Goal: Information Seeking & Learning: Find specific fact

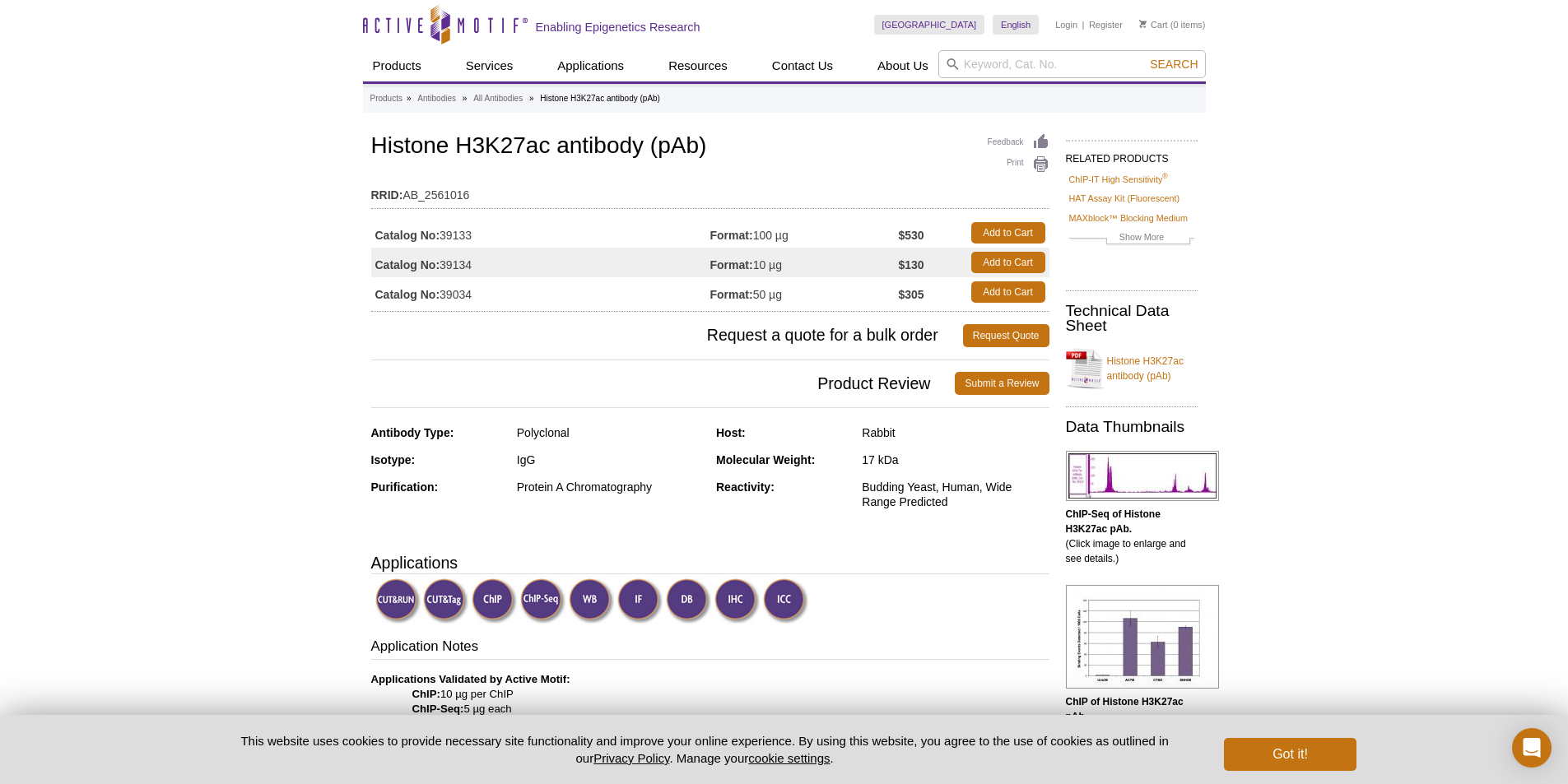
click at [455, 297] on td "Catalog No: 39034" at bounding box center [541, 292] width 339 height 30
copy td "39034"
click at [401, 600] on img at bounding box center [399, 601] width 46 height 46
click at [1017, 58] on input "search" at bounding box center [1072, 64] width 268 height 28
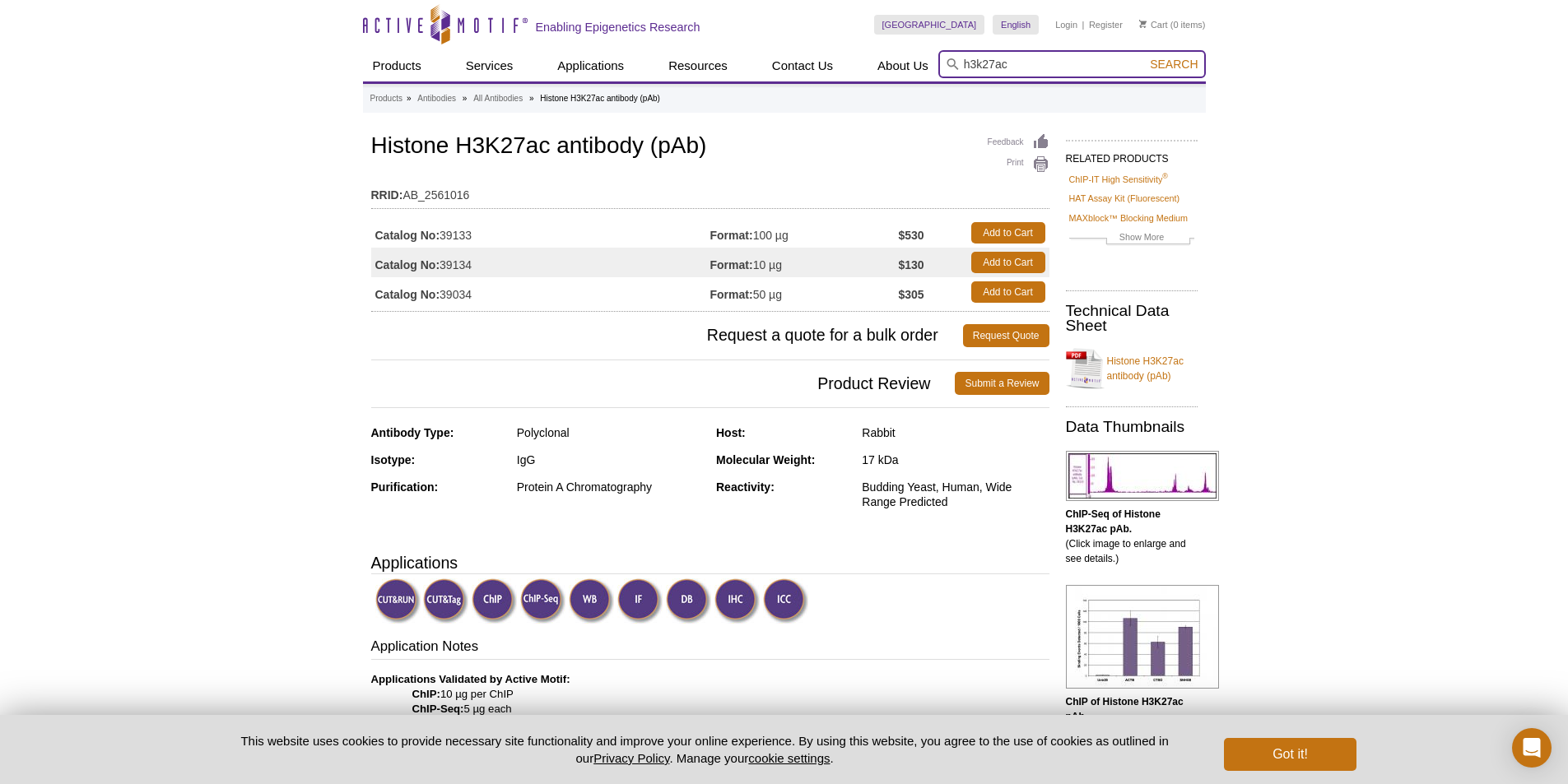
type input "h3k27ac"
click at [1145, 57] on button "Search" at bounding box center [1174, 64] width 58 height 15
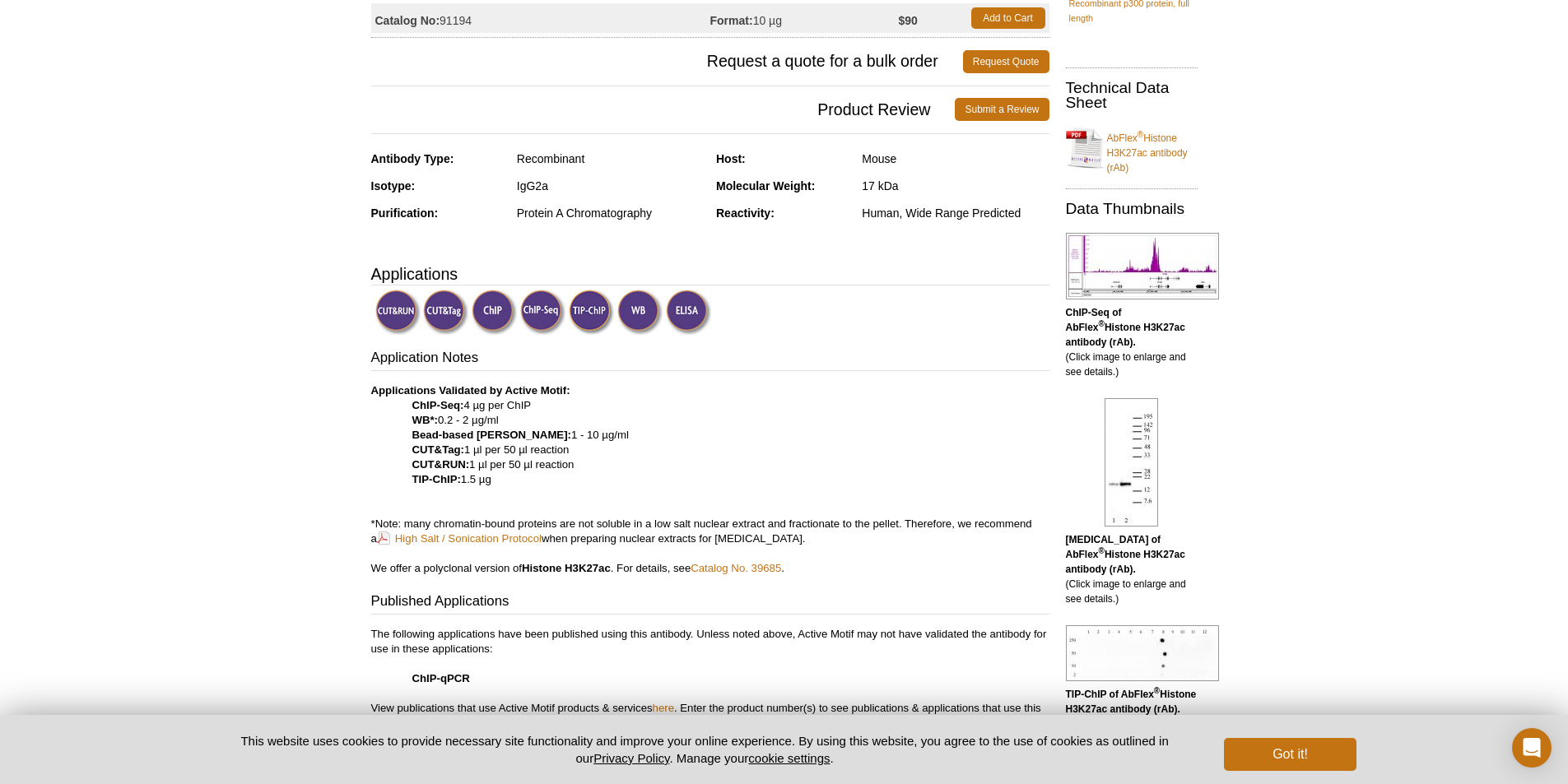
scroll to position [412, 0]
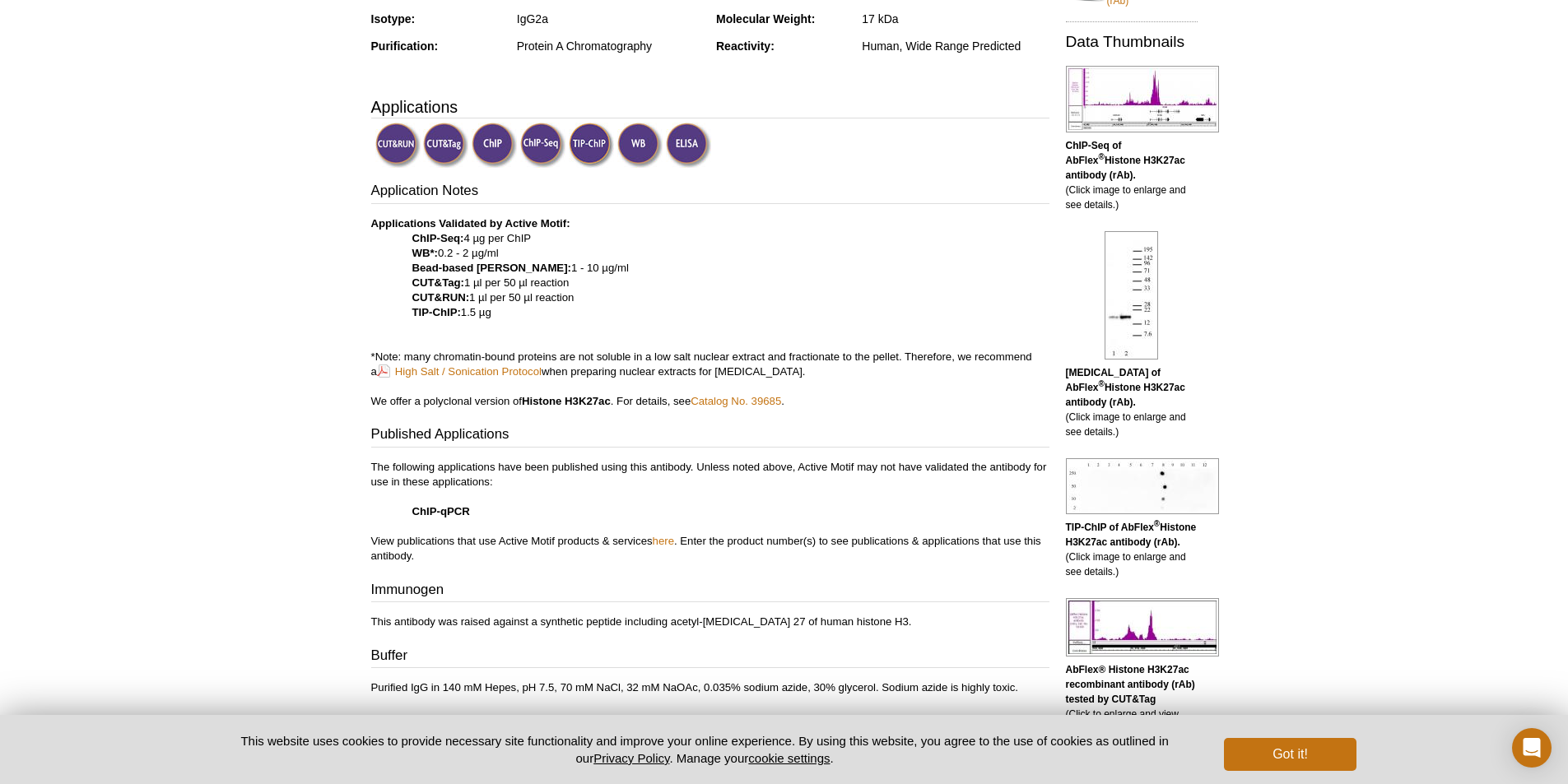
drag, startPoint x: 406, startPoint y: 296, endPoint x: 653, endPoint y: 301, distance: 247.1
click at [653, 301] on p "Applications Validated by Active Motif: ChIP-Seq: 4 µg per ChIP WB*: 0.2 - 2 µg…" at bounding box center [710, 313] width 679 height 192
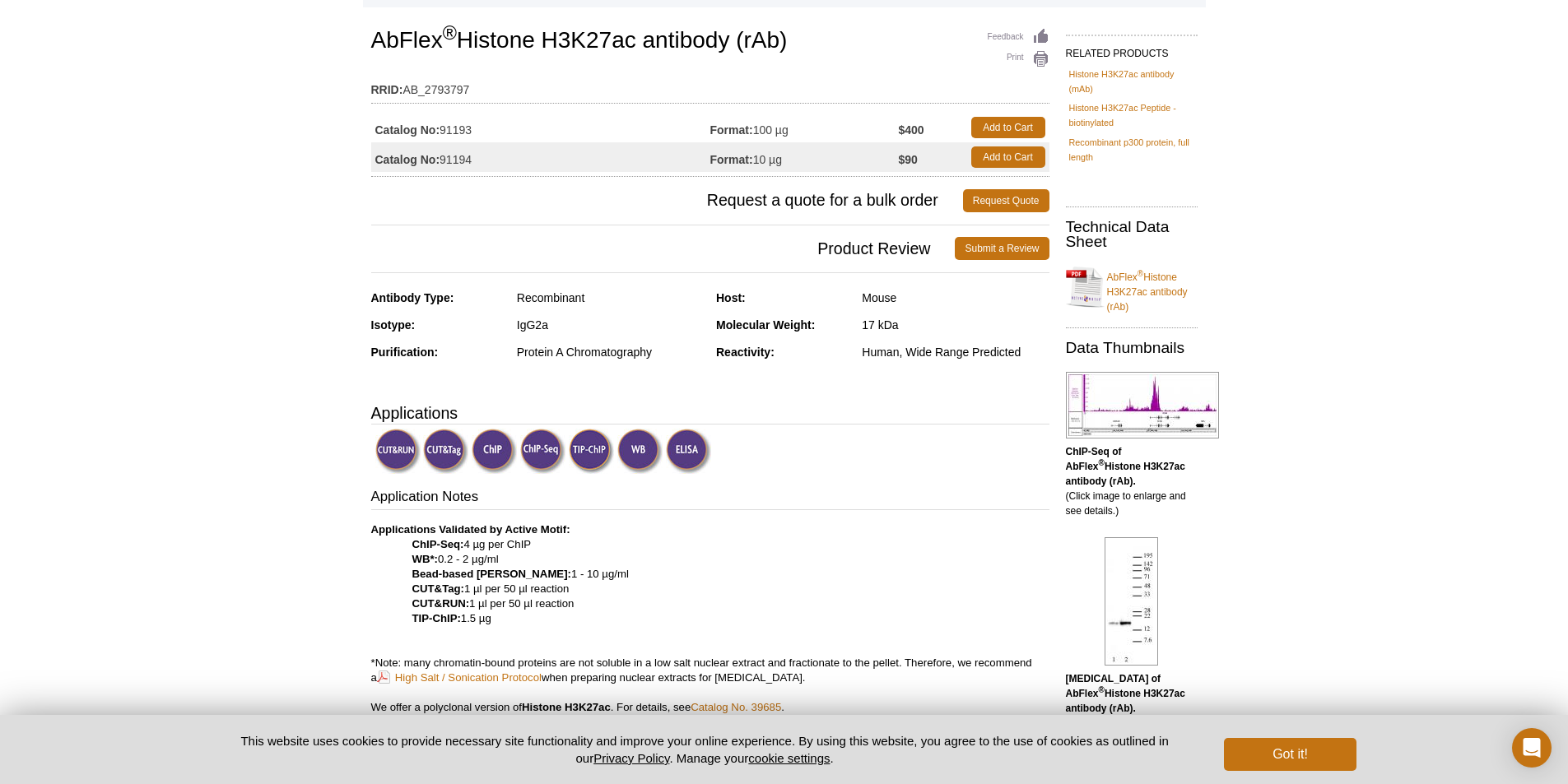
scroll to position [0, 0]
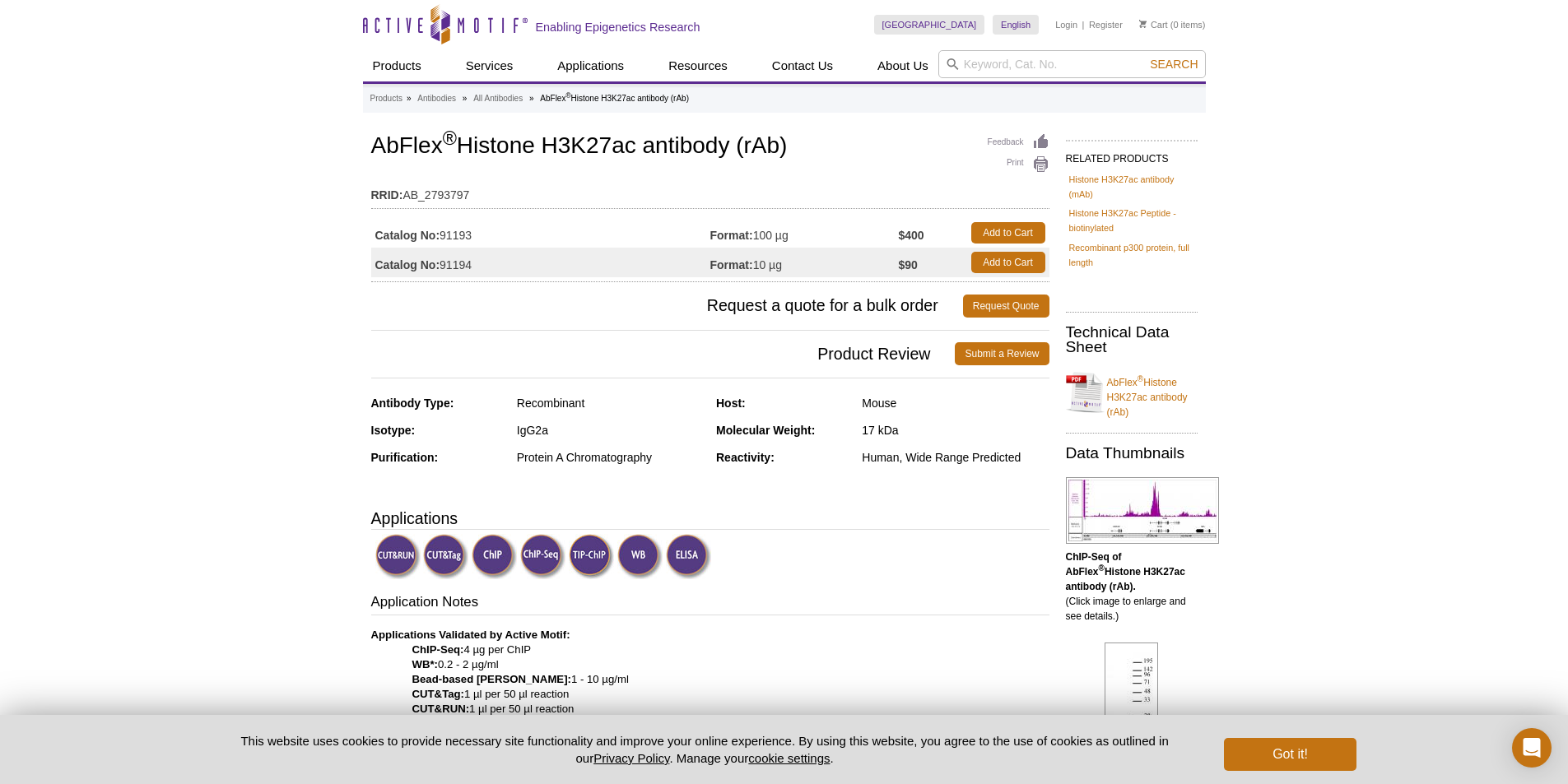
click at [467, 234] on td "Catalog No: 91193" at bounding box center [541, 233] width 339 height 30
copy td "91193"
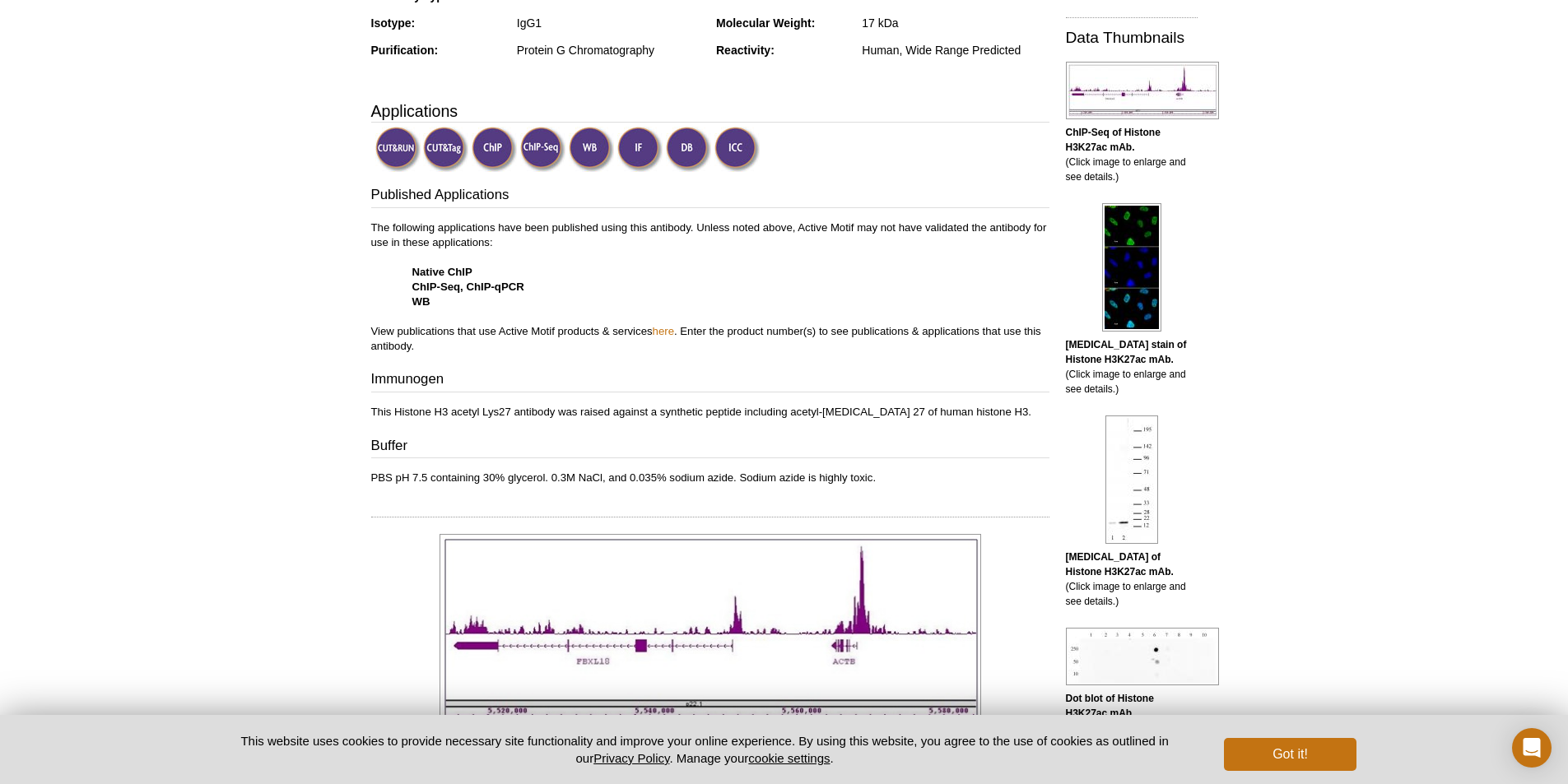
scroll to position [83, 0]
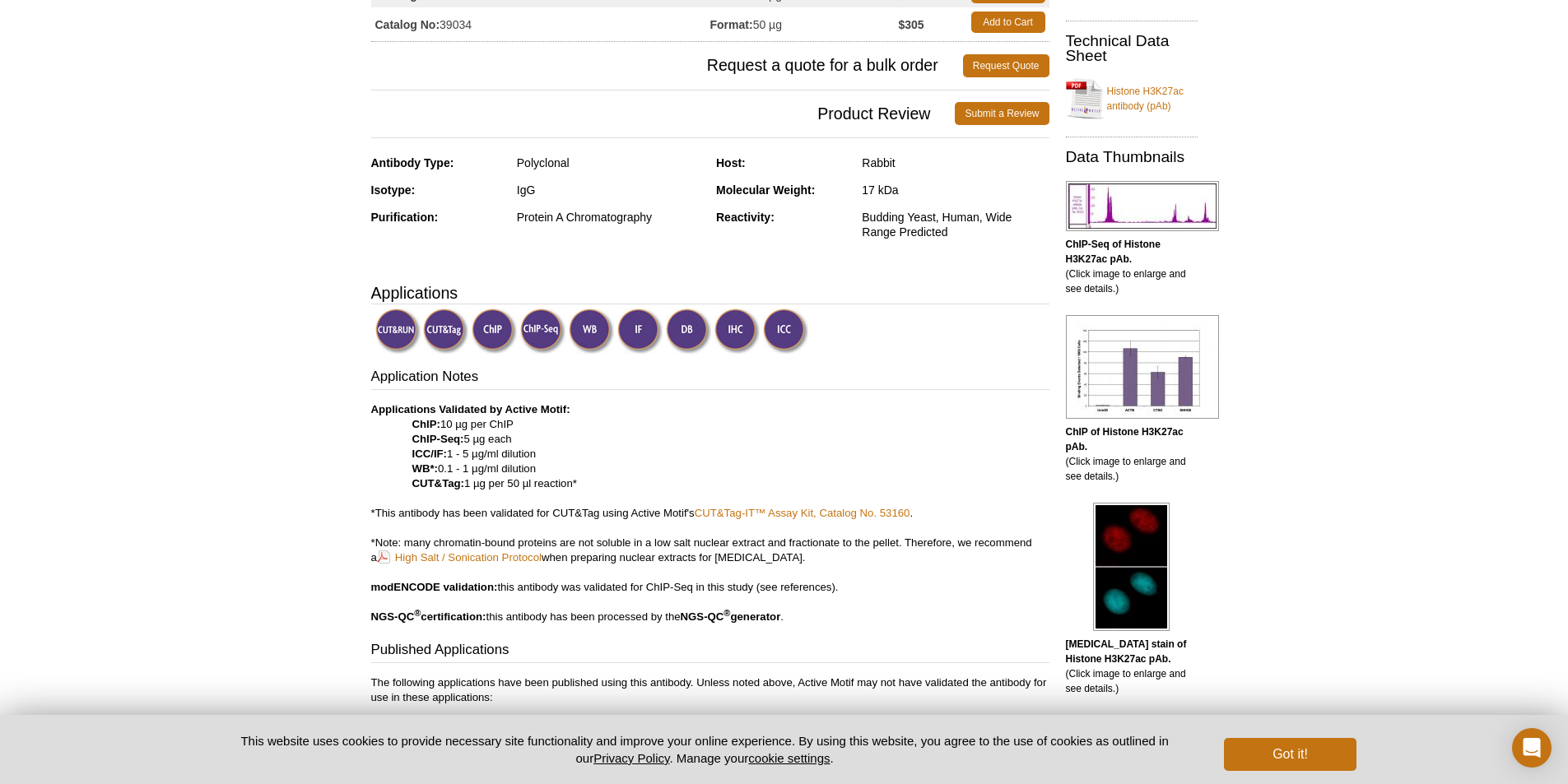
scroll to position [329, 0]
